Goal: Navigation & Orientation: Find specific page/section

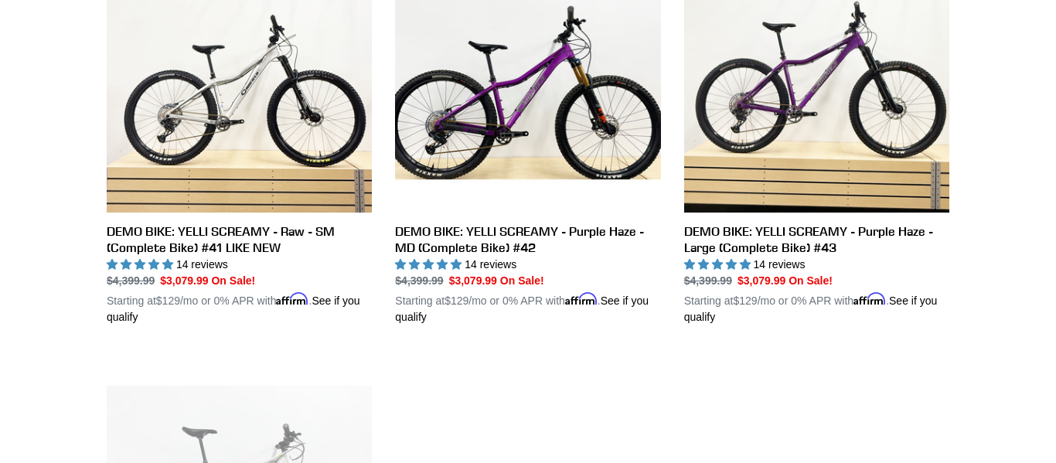
scroll to position [900, 0]
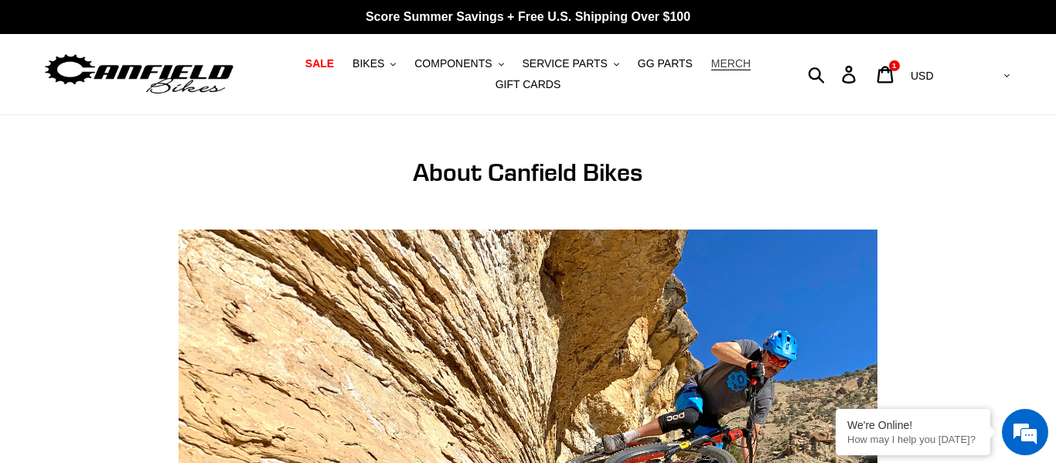
click at [711, 66] on span "MERCH" at bounding box center [730, 63] width 39 height 13
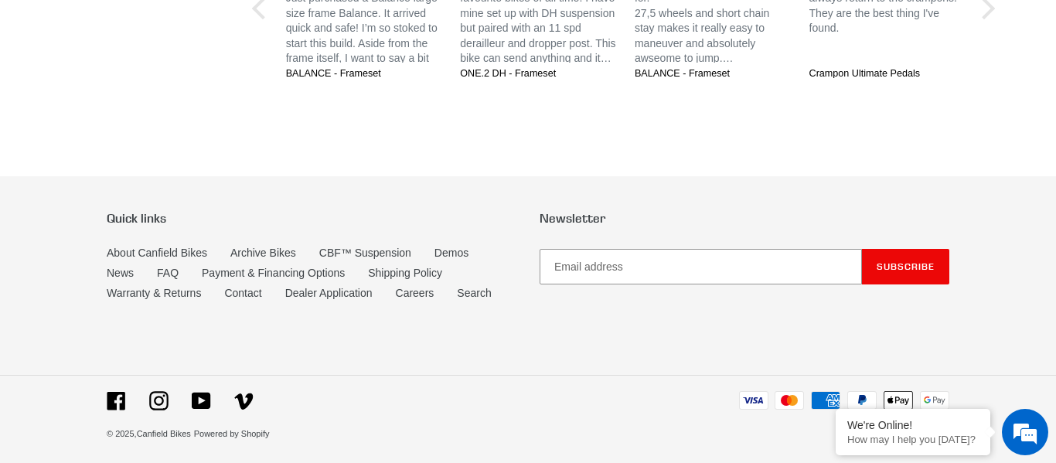
scroll to position [3673, 0]
